Goal: Information Seeking & Learning: Check status

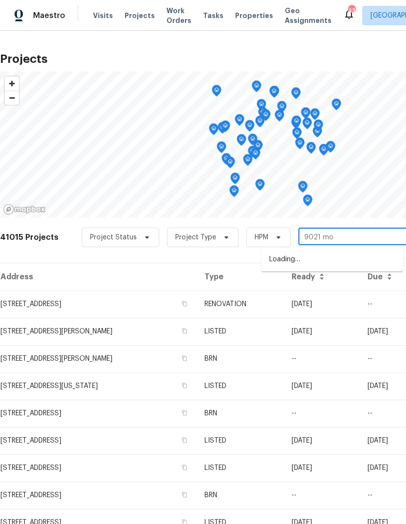
type input "9021 mon"
click at [330, 260] on li "[STREET_ADDRESS]" at bounding box center [333, 259] width 142 height 16
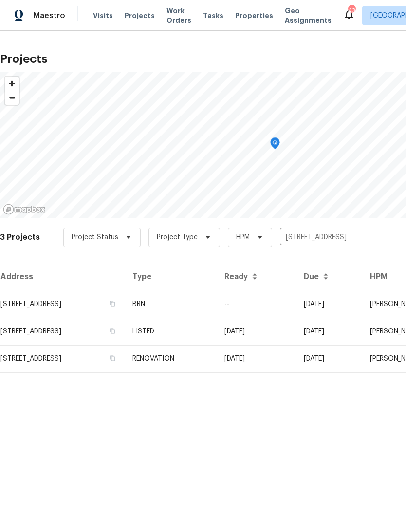
click at [217, 331] on td "LISTED" at bounding box center [171, 331] width 92 height 27
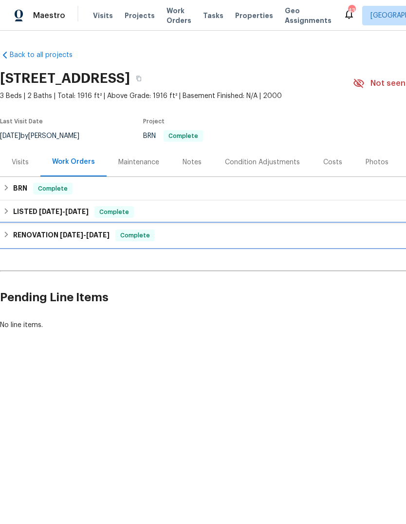
click at [25, 230] on h6 "RENOVATION [DATE] - [DATE]" at bounding box center [61, 236] width 96 height 12
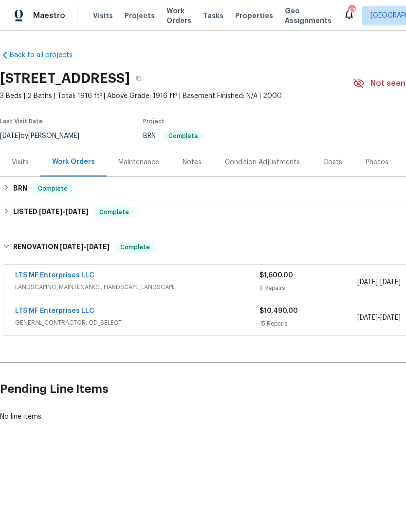
click at [63, 312] on link "LTS MF Enterprises LLC" at bounding box center [54, 310] width 79 height 7
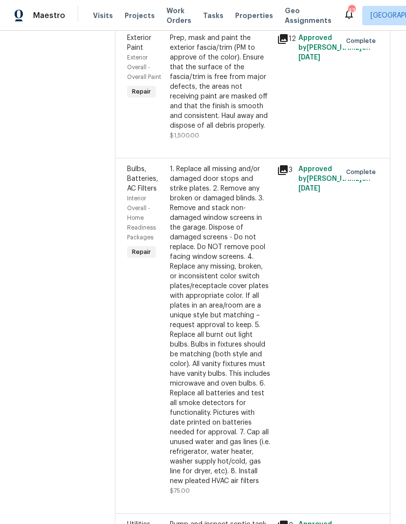
scroll to position [1781, 0]
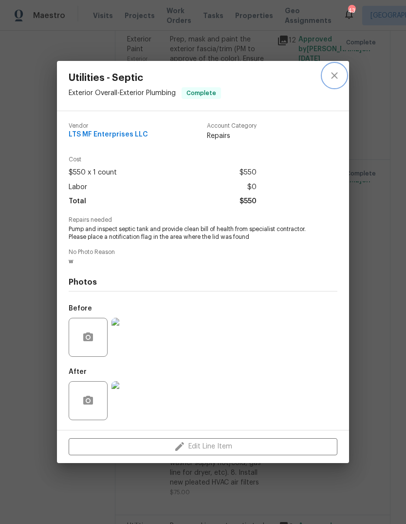
click at [335, 70] on icon "close" at bounding box center [335, 76] width 12 height 12
